Goal: Information Seeking & Learning: Compare options

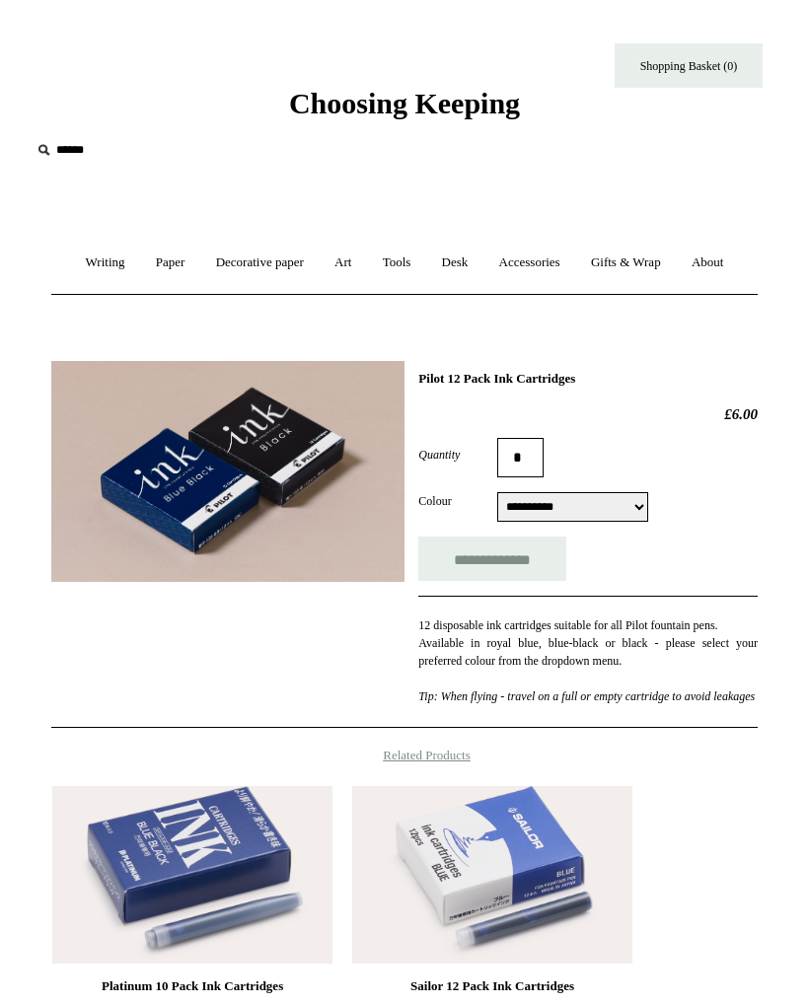
click at [295, 110] on span "Choosing Keeping" at bounding box center [404, 103] width 231 height 33
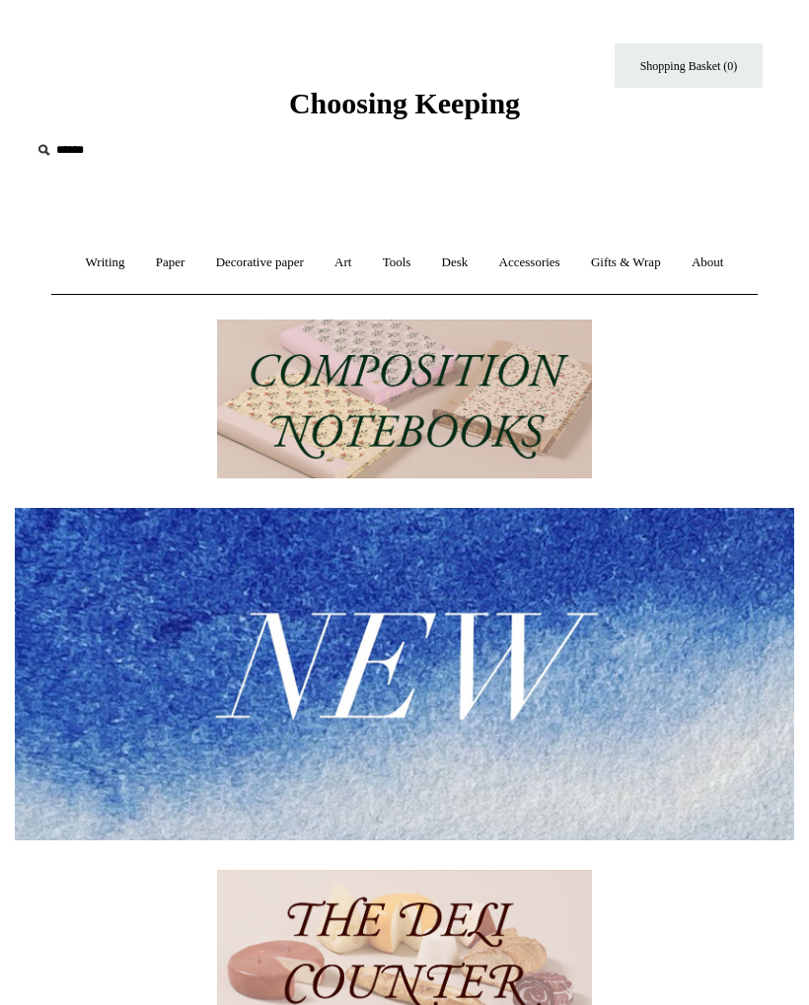
click at [189, 653] on img at bounding box center [404, 673] width 779 height 331
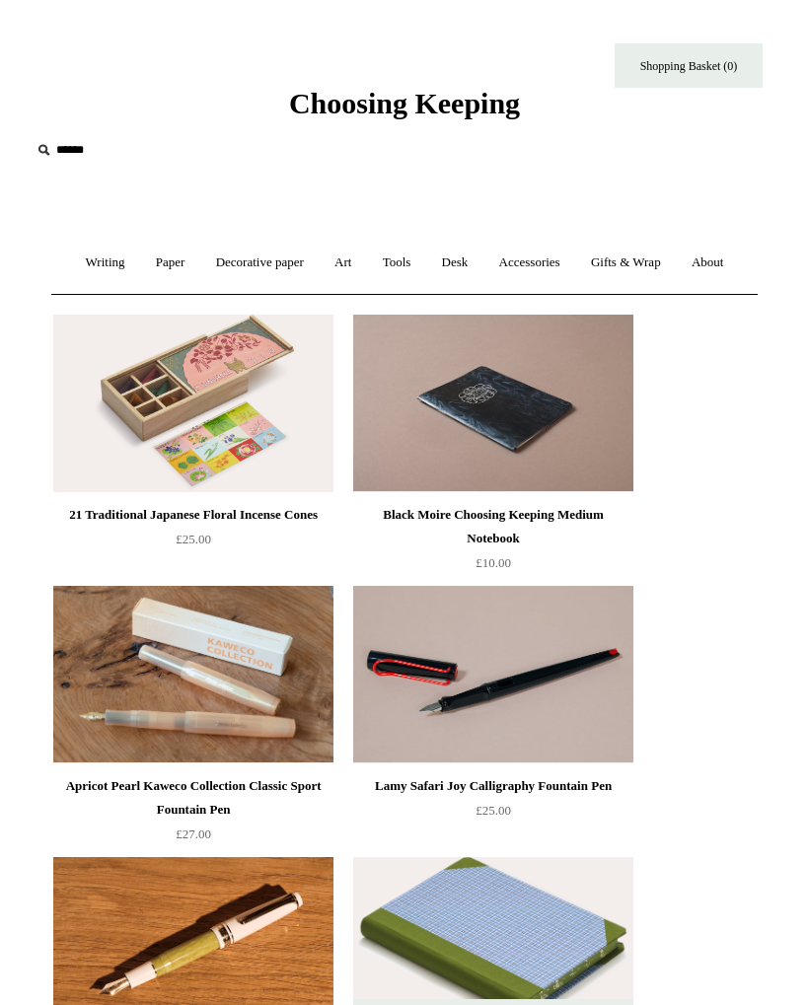
click at [262, 102] on div "Choosing Keeping" at bounding box center [404, 60] width 809 height 121
click at [307, 110] on span "Choosing Keeping" at bounding box center [404, 103] width 231 height 33
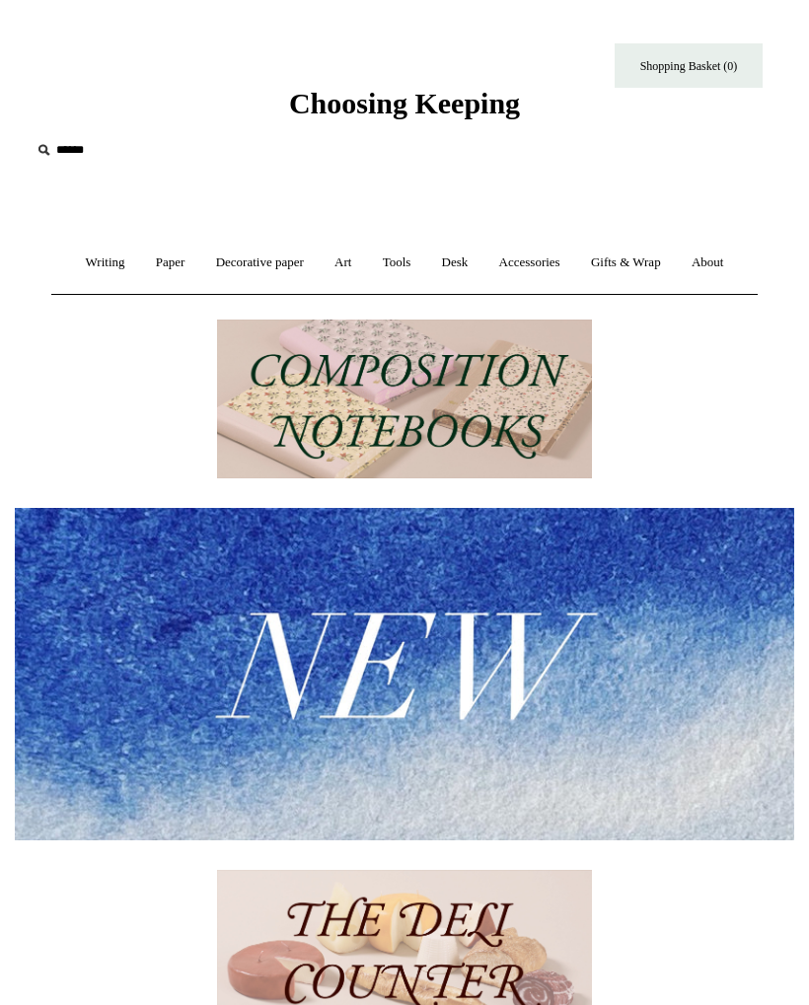
click at [288, 404] on img at bounding box center [404, 400] width 375 height 160
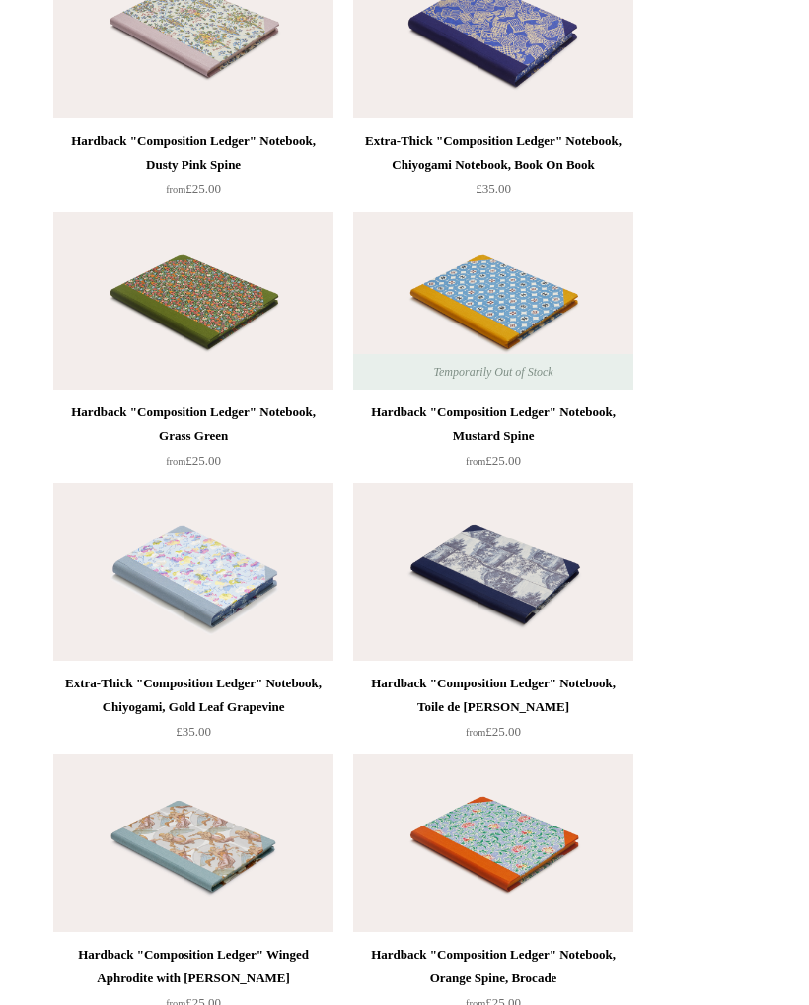
scroll to position [4975, 0]
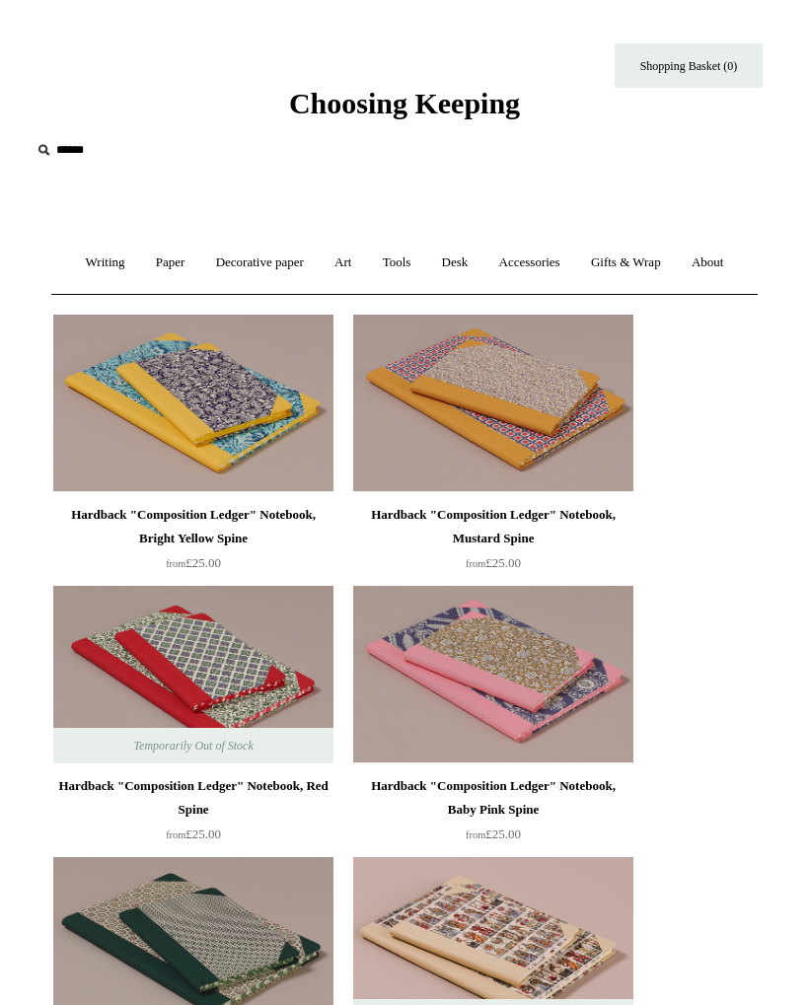
click at [80, 264] on link "Writing +" at bounding box center [105, 263] width 67 height 52
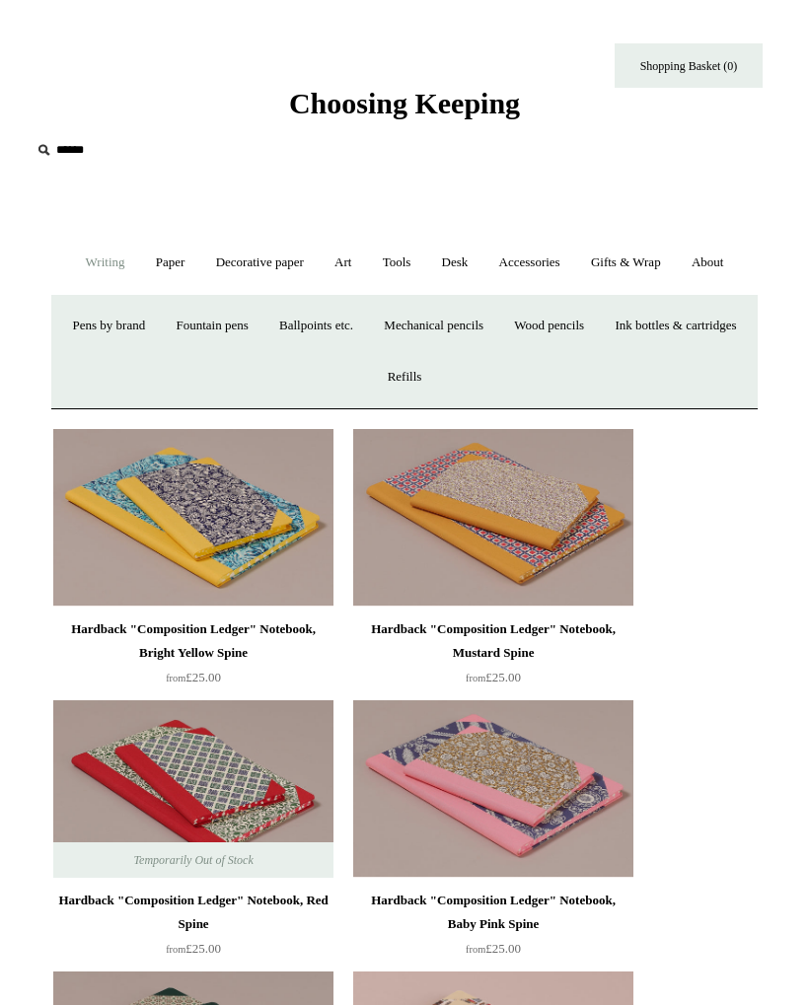
click at [261, 321] on link "Fountain pens +" at bounding box center [212, 326] width 100 height 52
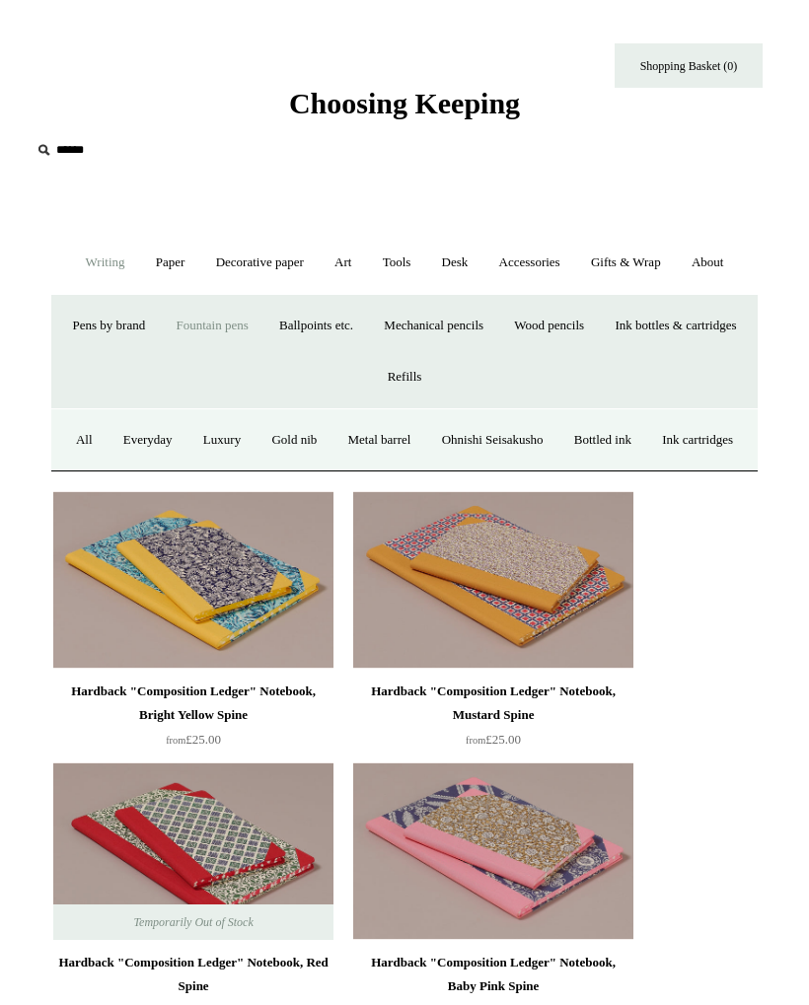
click at [504, 440] on link "Ohnishi Seisakusho" at bounding box center [492, 440] width 129 height 52
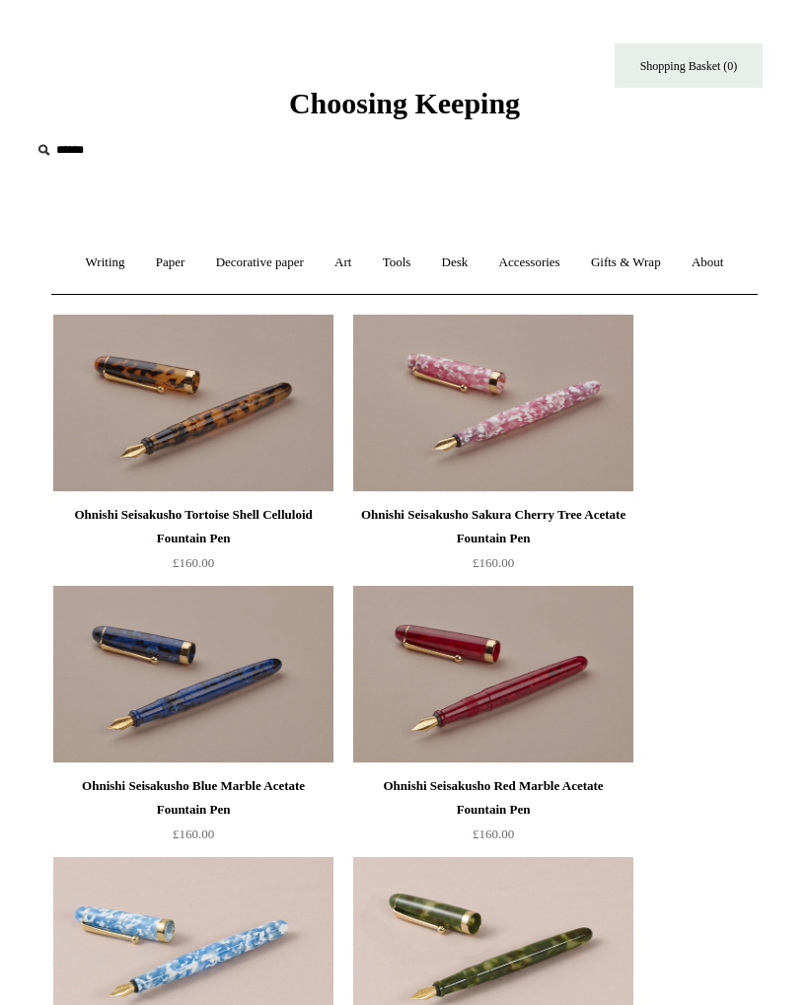
click at [83, 275] on link "Writing +" at bounding box center [105, 263] width 67 height 52
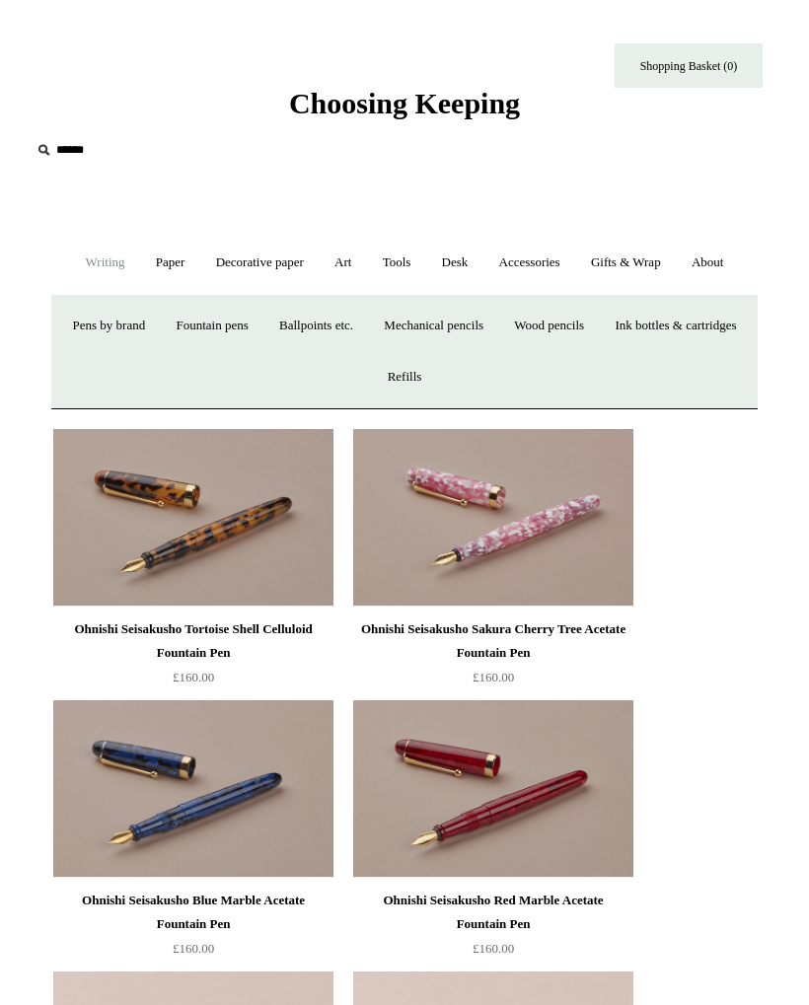
click at [261, 326] on link "Fountain pens +" at bounding box center [212, 326] width 100 height 52
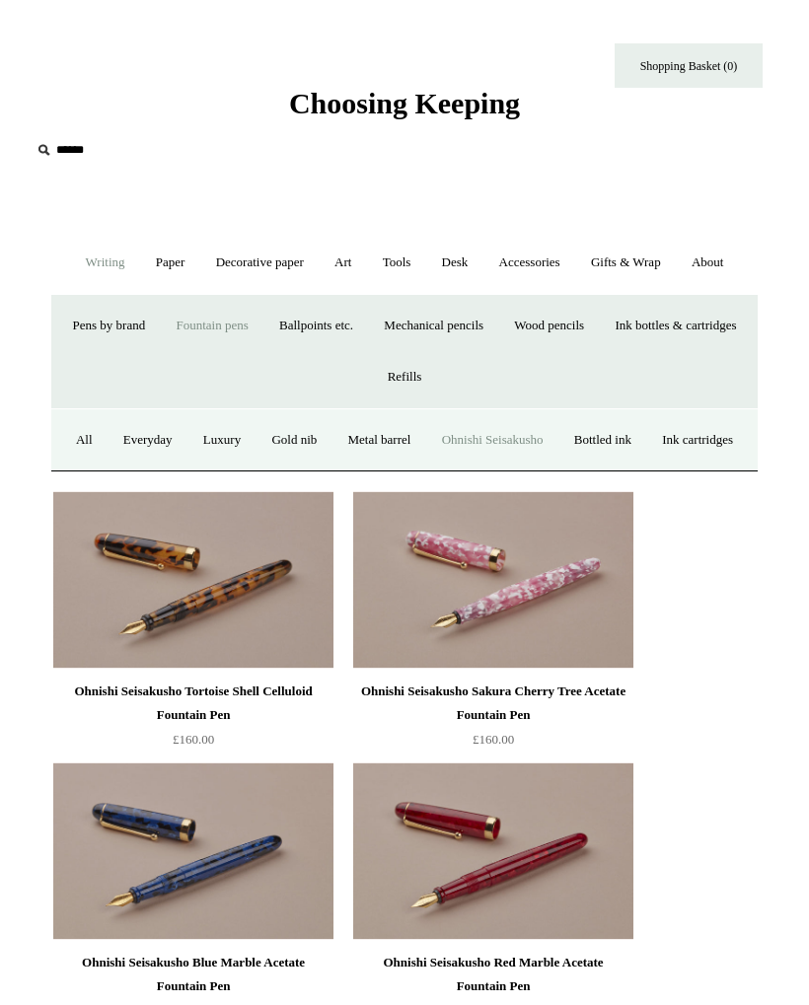
click at [107, 431] on link "All" at bounding box center [84, 440] width 44 height 52
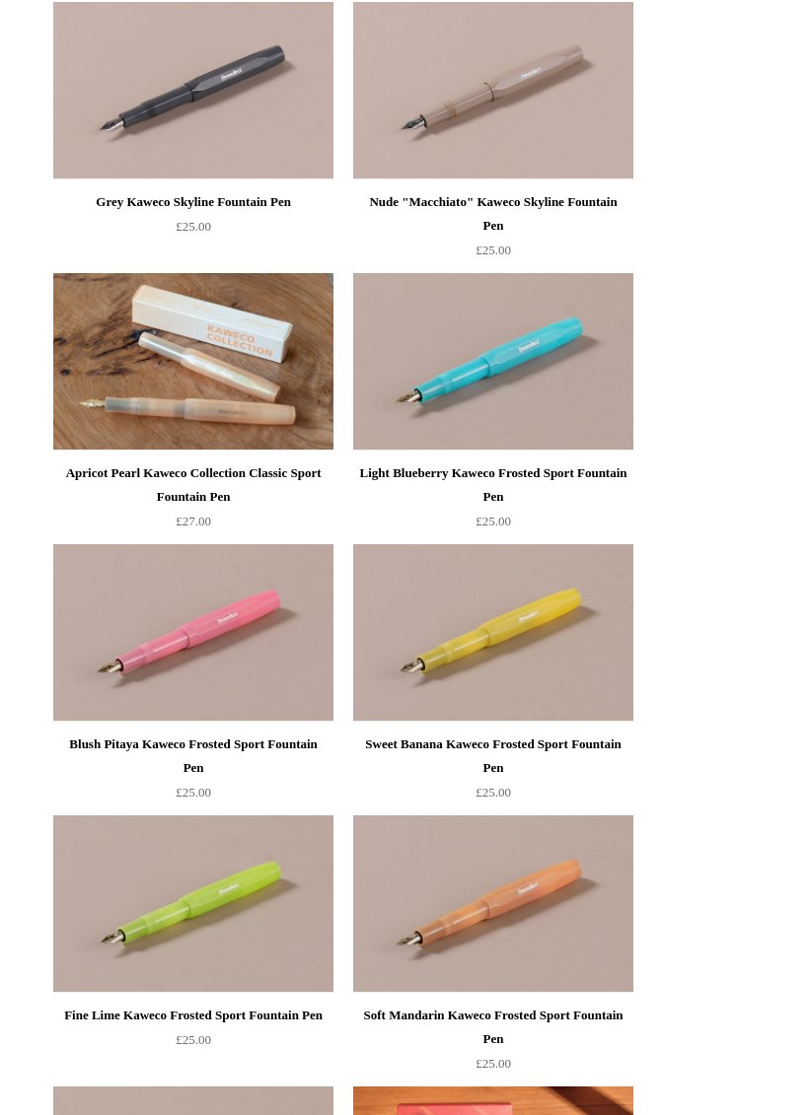
scroll to position [1456, 0]
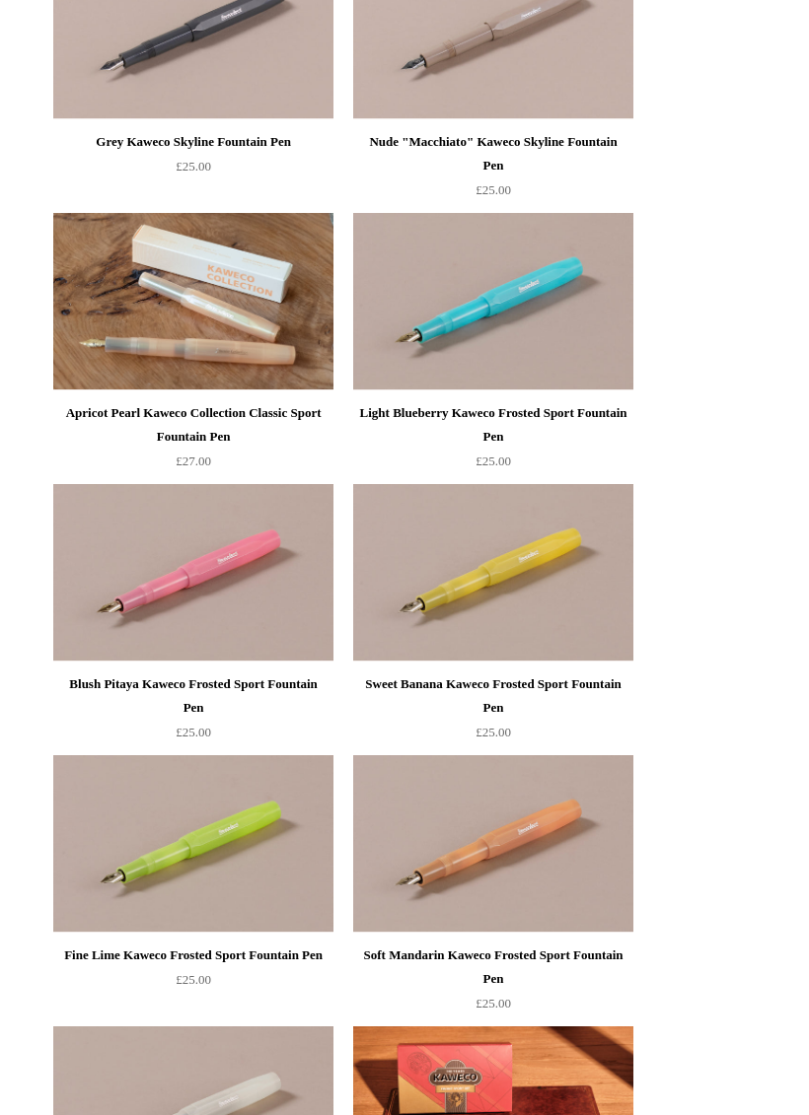
click at [262, 529] on img at bounding box center [193, 574] width 280 height 178
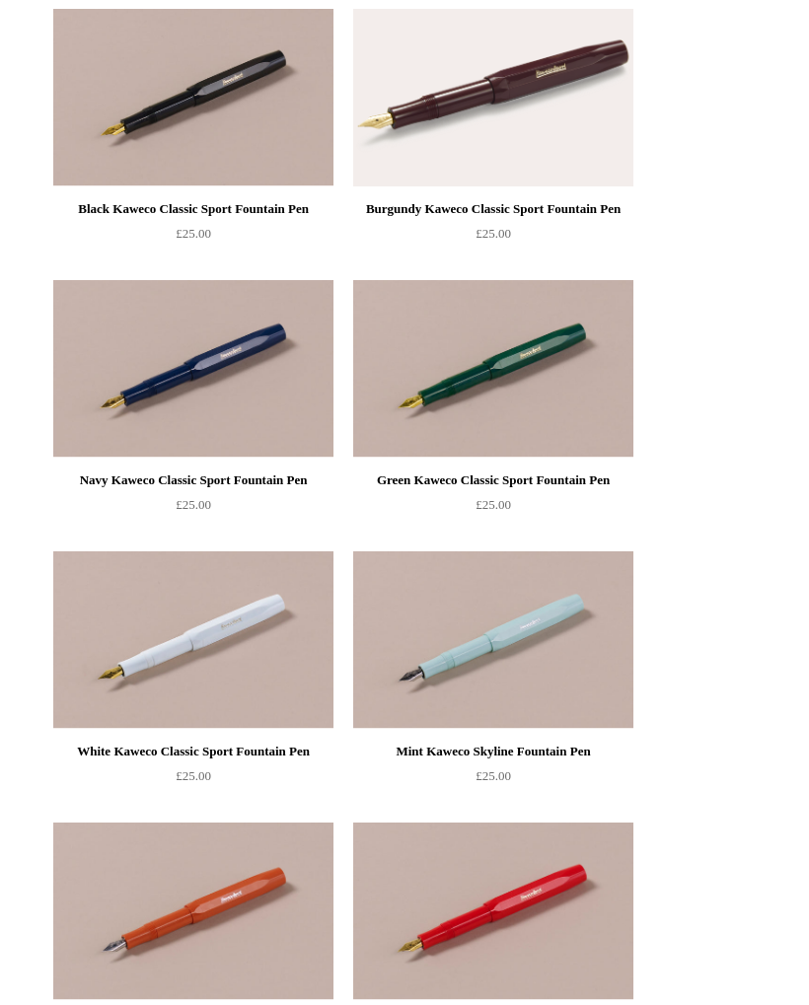
scroll to position [304, 0]
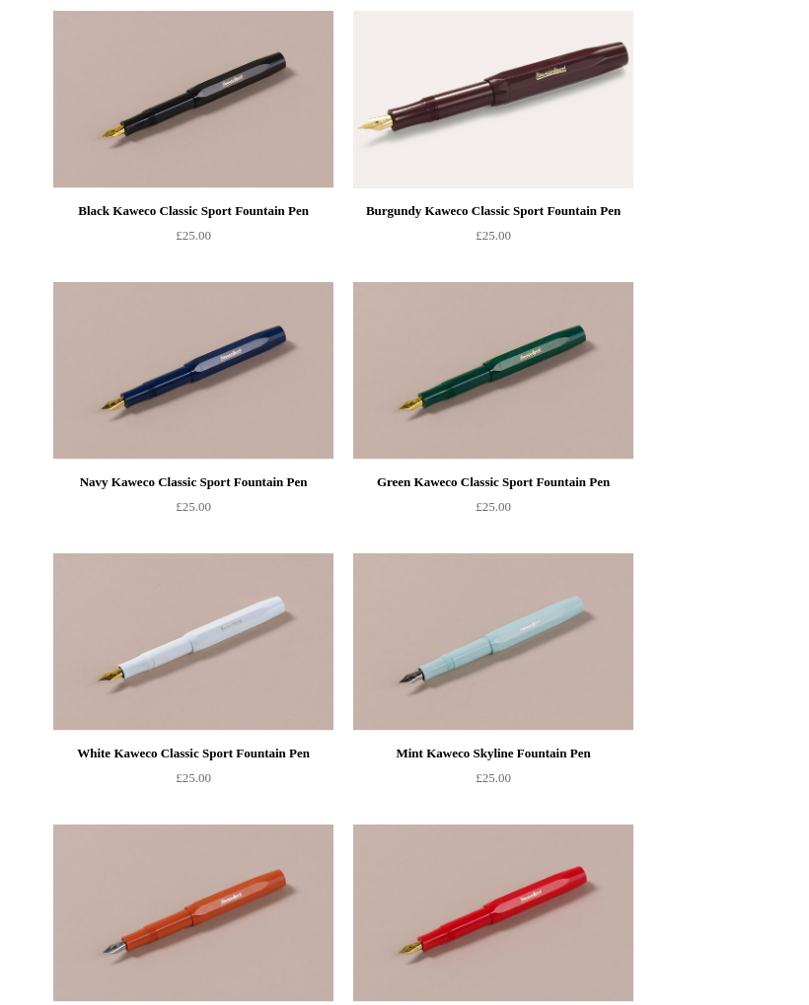
click at [551, 626] on img at bounding box center [493, 642] width 280 height 178
click at [591, 653] on img at bounding box center [493, 642] width 280 height 178
click at [578, 396] on img at bounding box center [493, 371] width 280 height 178
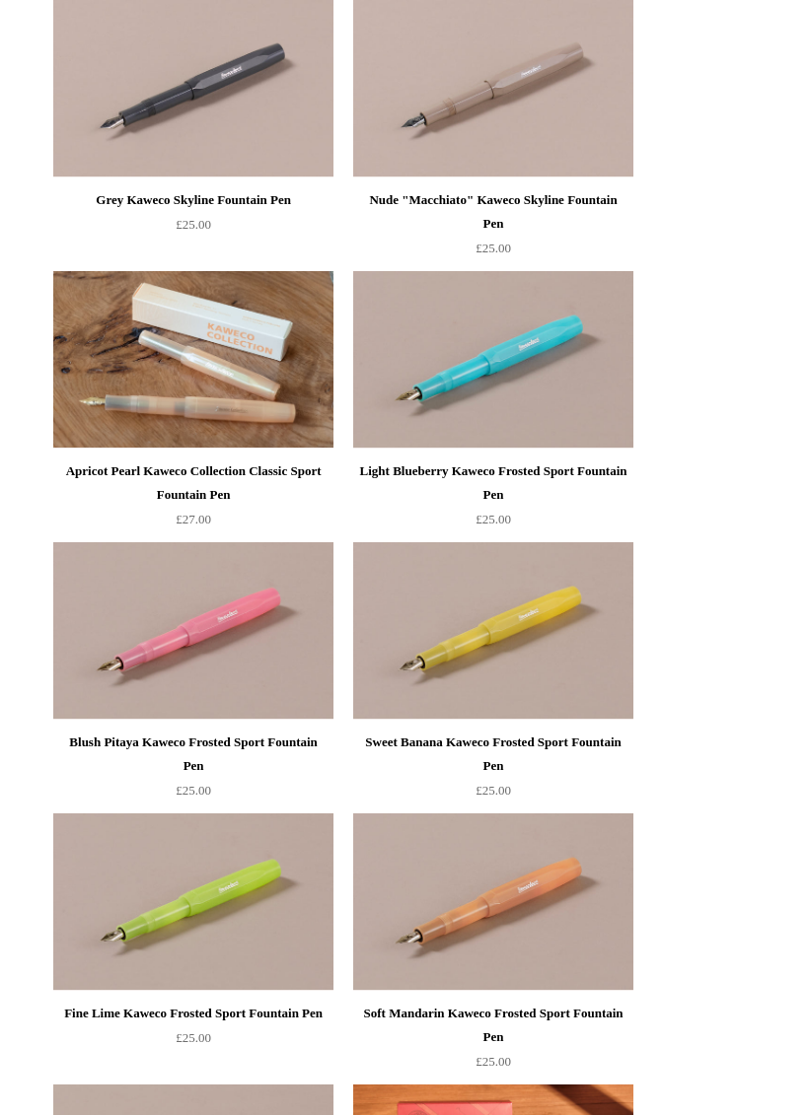
scroll to position [1403, 0]
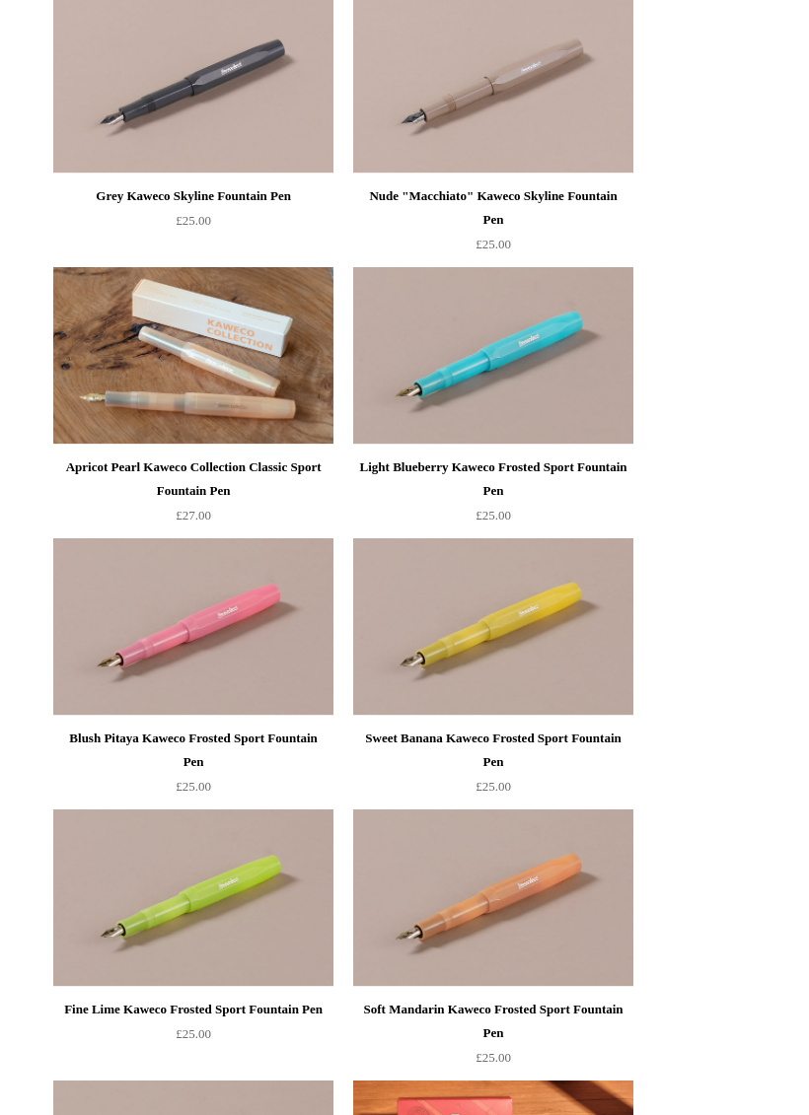
click at [128, 623] on img at bounding box center [193, 627] width 280 height 178
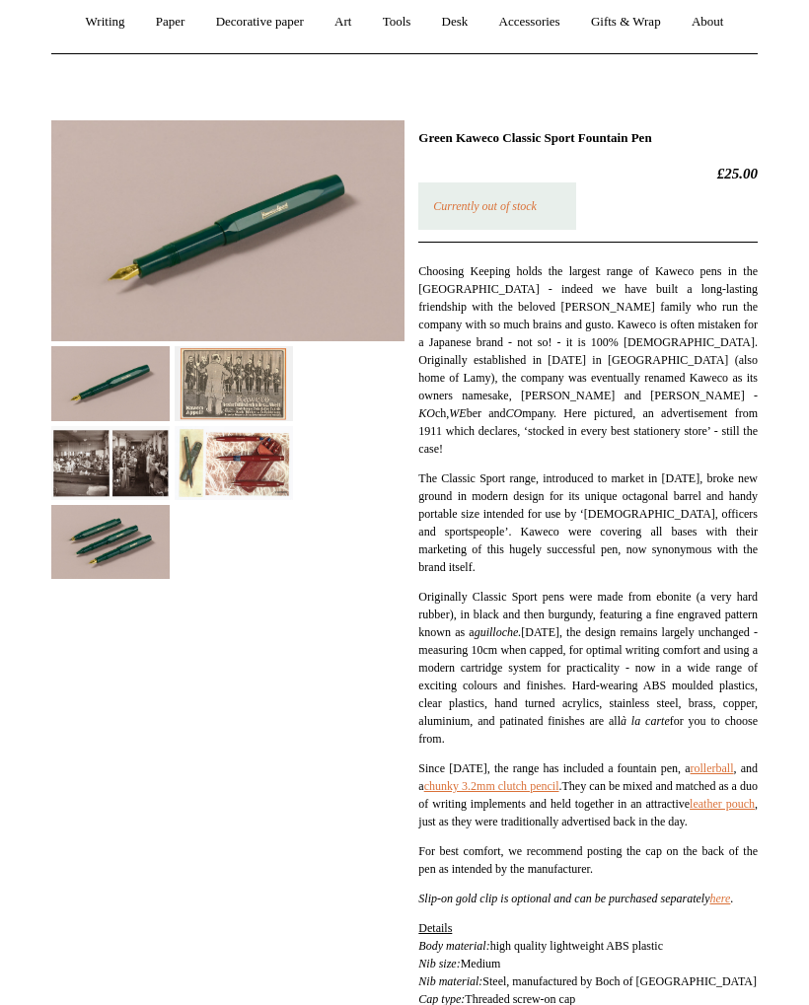
scroll to position [176, 0]
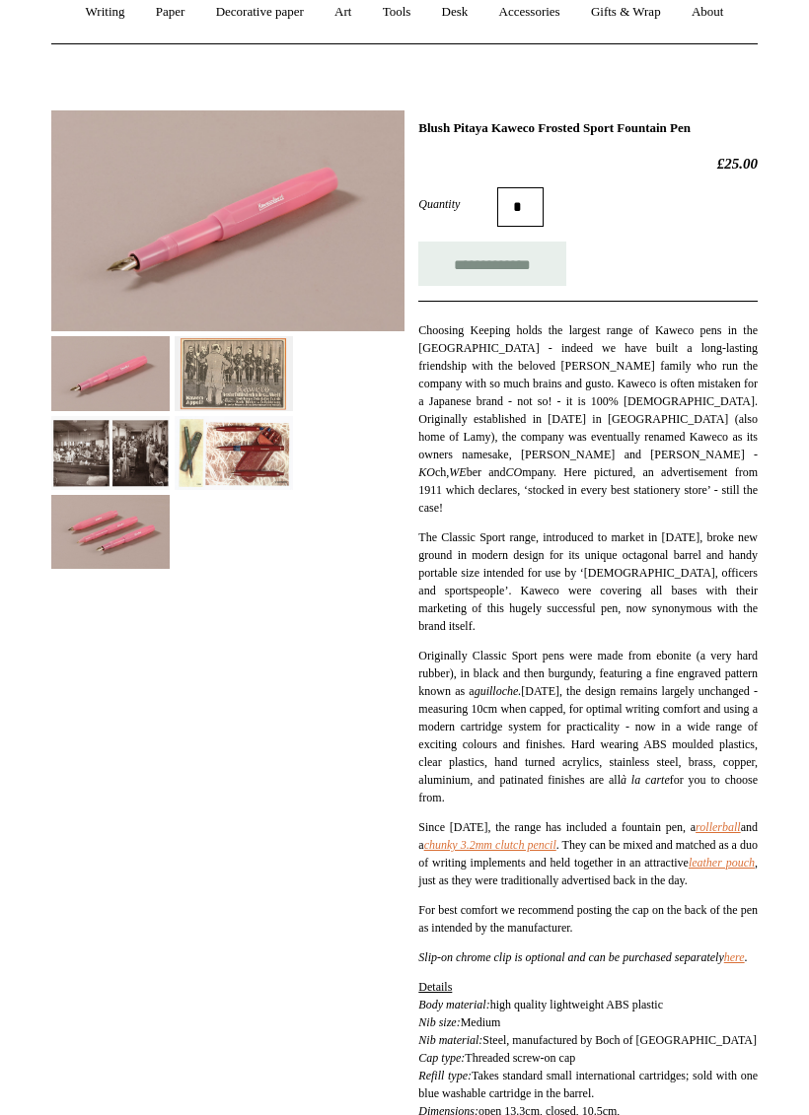
scroll to position [250, 0]
click at [724, 964] on link "here" at bounding box center [734, 958] width 21 height 14
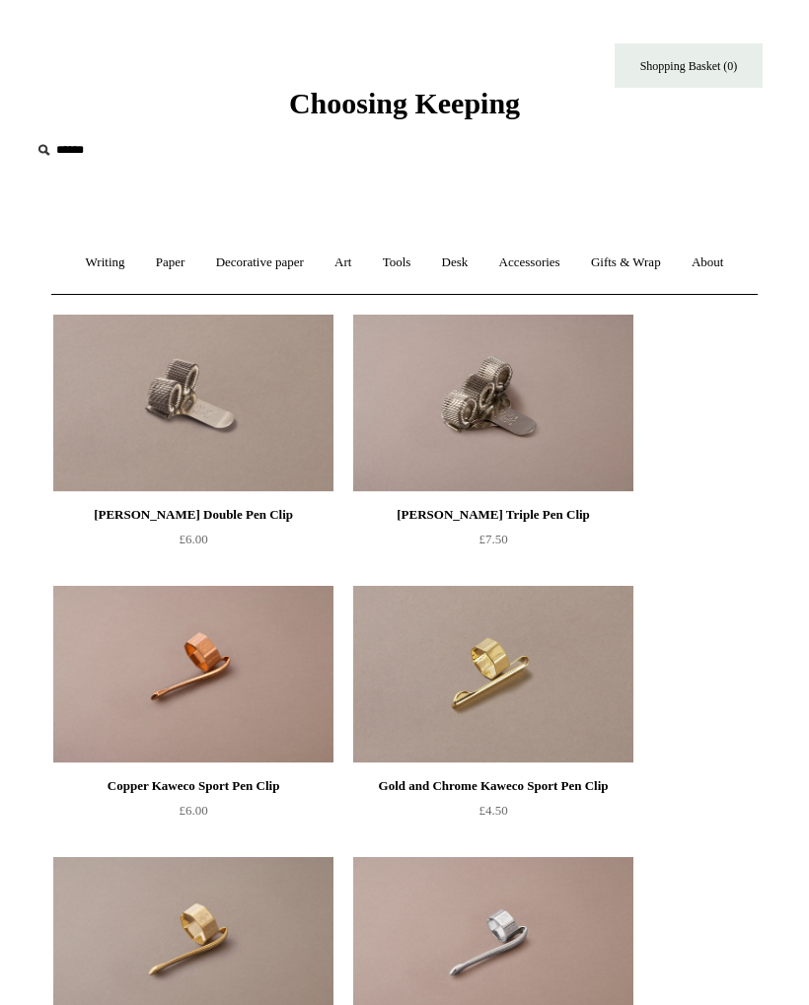
click at [83, 277] on link "Writing +" at bounding box center [105, 263] width 67 height 52
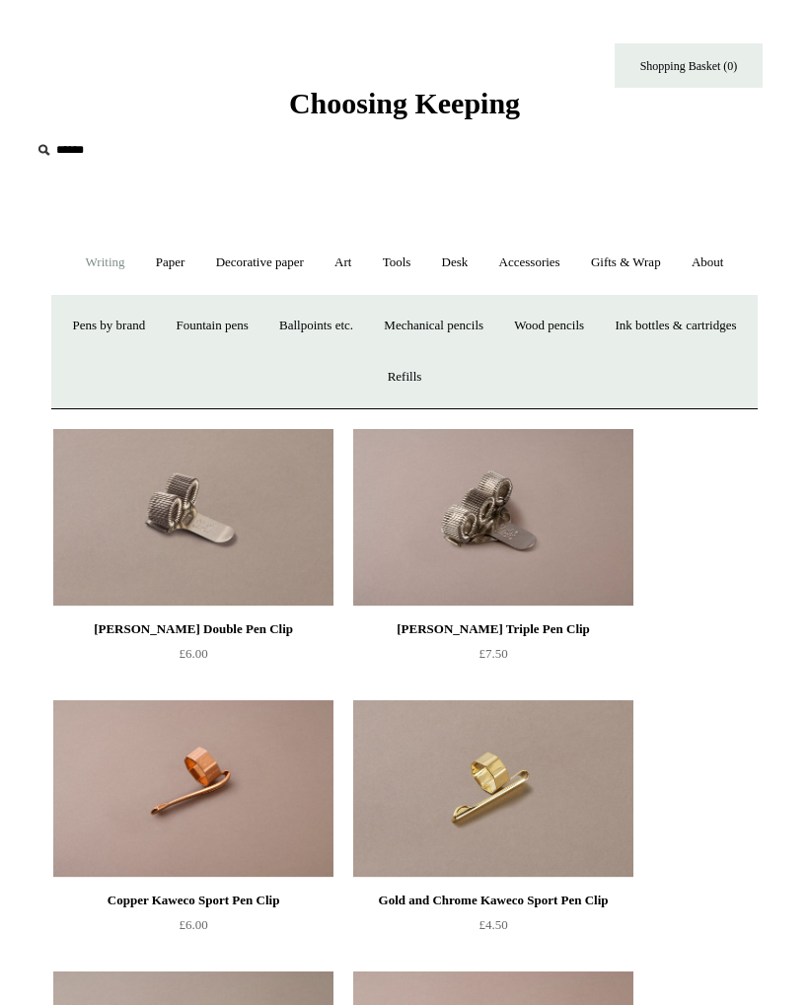
click at [260, 337] on link "Fountain pens +" at bounding box center [212, 326] width 100 height 52
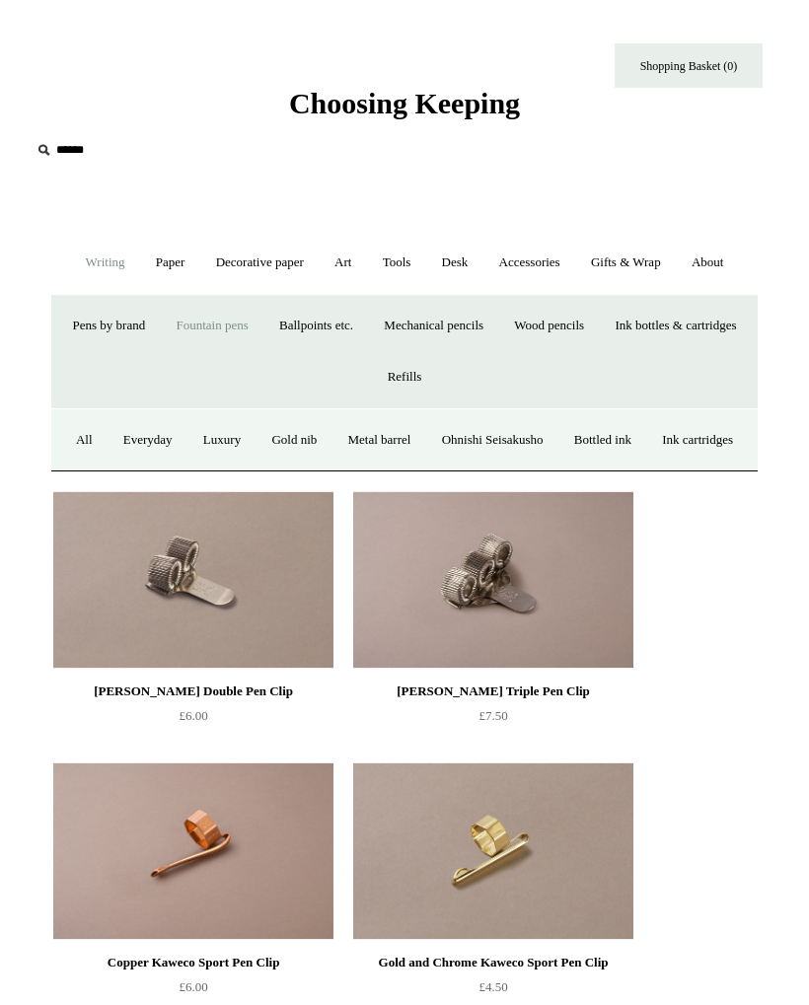
click at [107, 447] on link "All" at bounding box center [84, 440] width 44 height 52
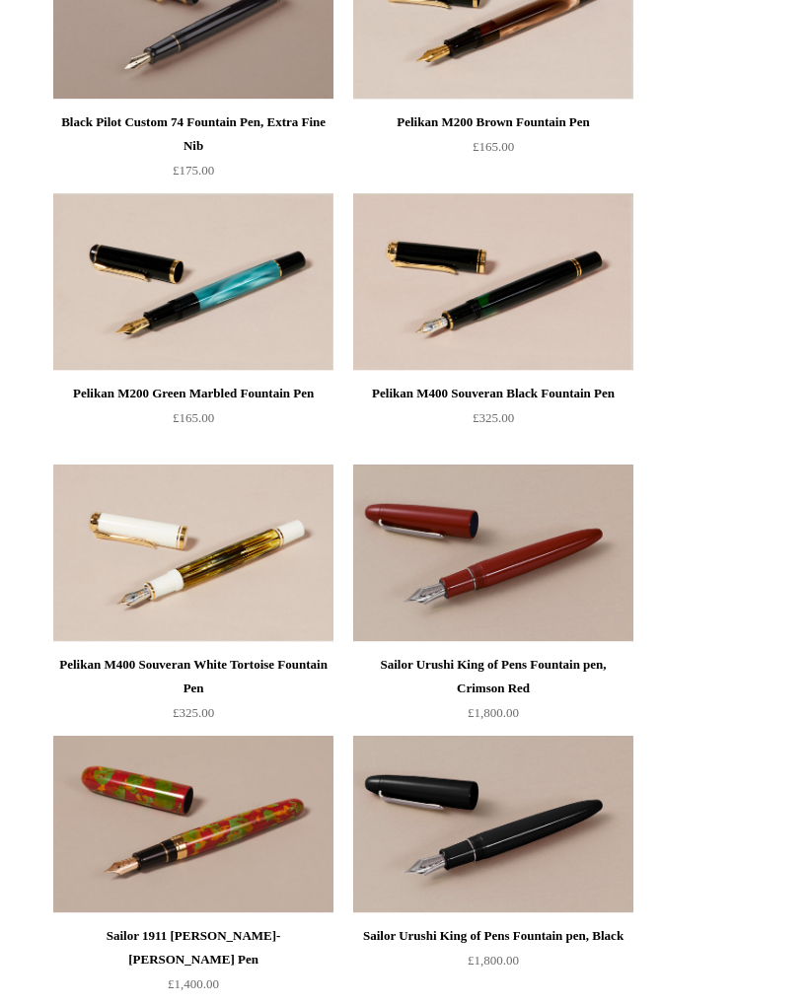
scroll to position [8490, 0]
